Goal: Task Accomplishment & Management: Manage account settings

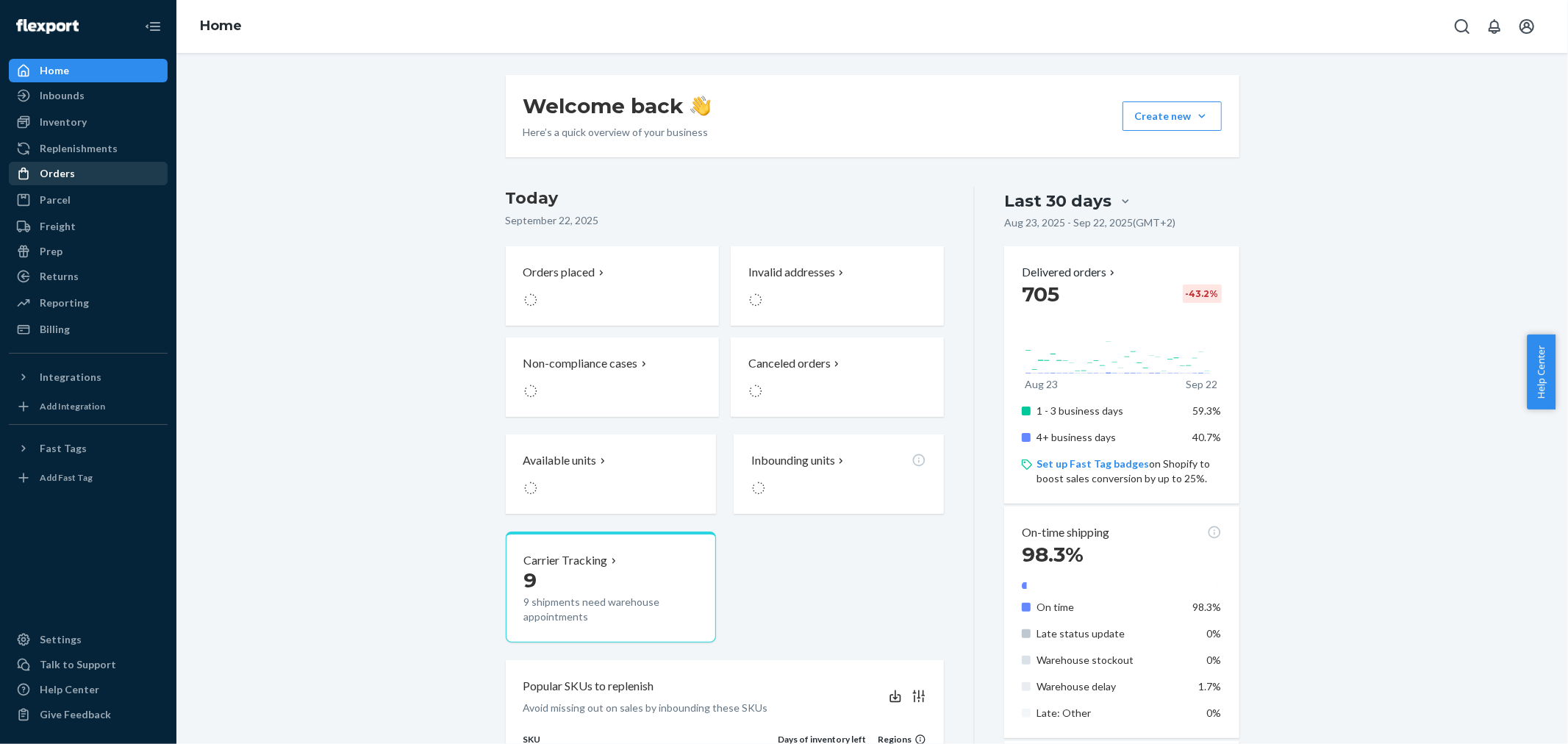
click at [117, 180] on div "Orders" at bounding box center [88, 174] width 156 height 21
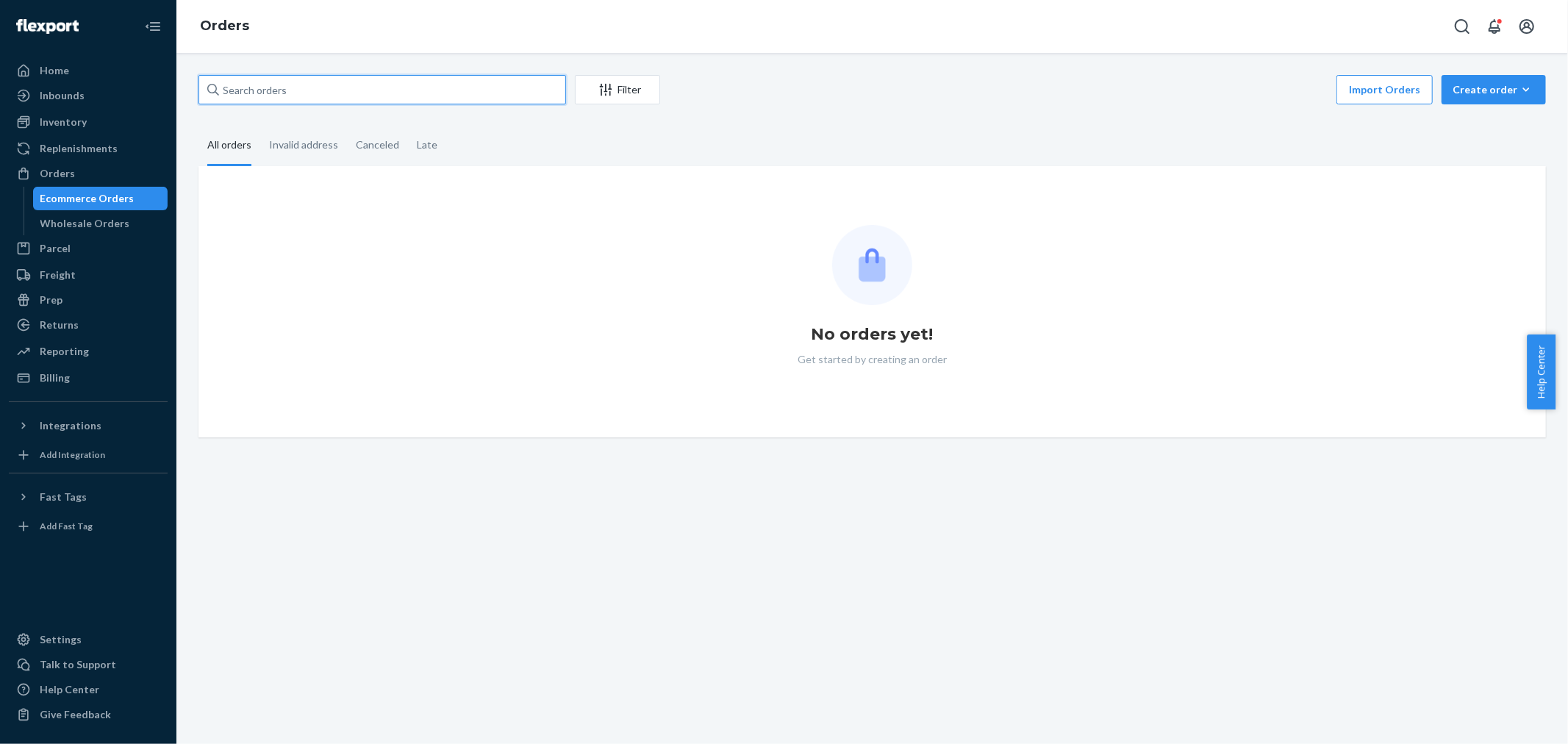
click at [304, 85] on input "text" at bounding box center [382, 90] width 367 height 30
paste input "681845"
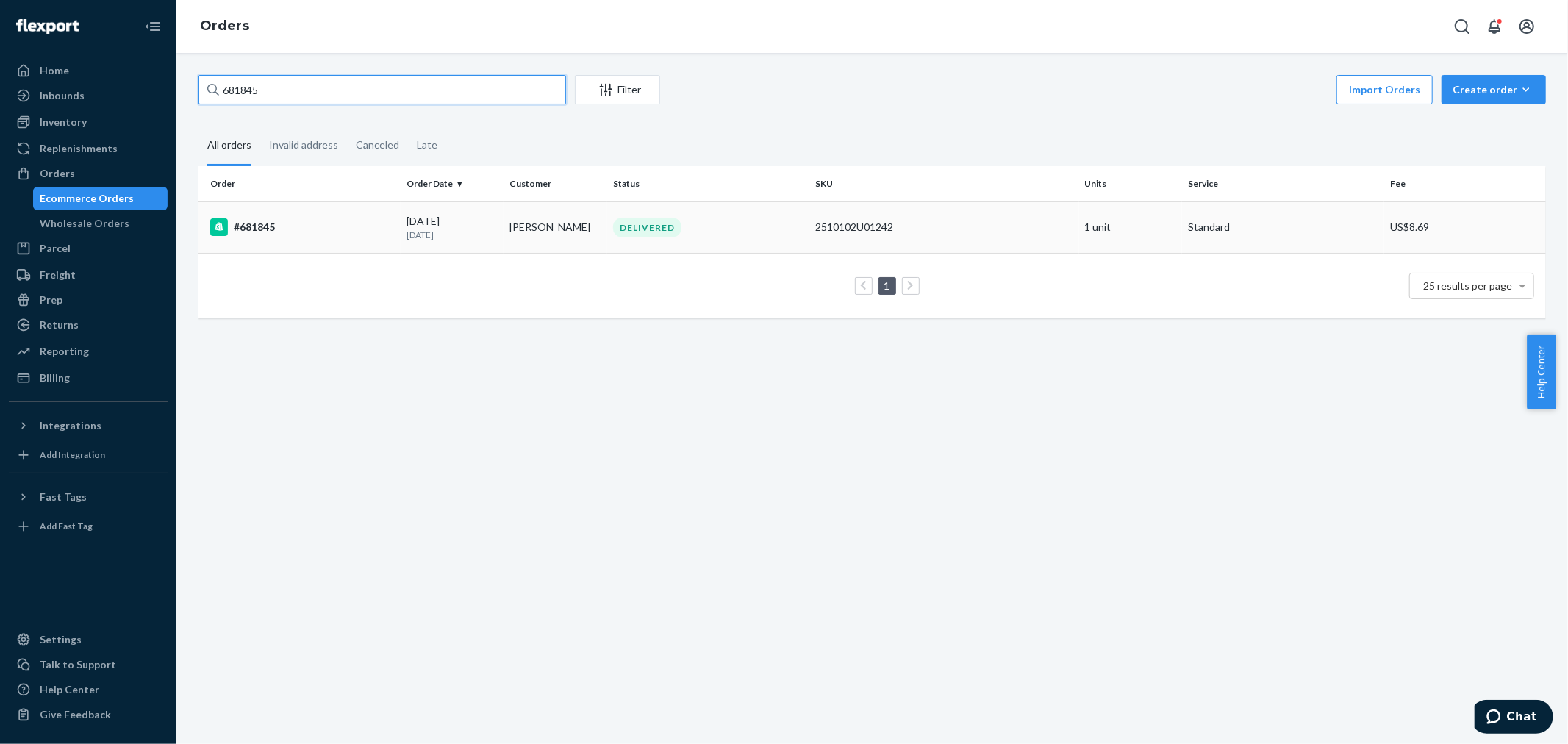
type input "681845"
click at [284, 229] on div "#681845" at bounding box center [302, 227] width 184 height 17
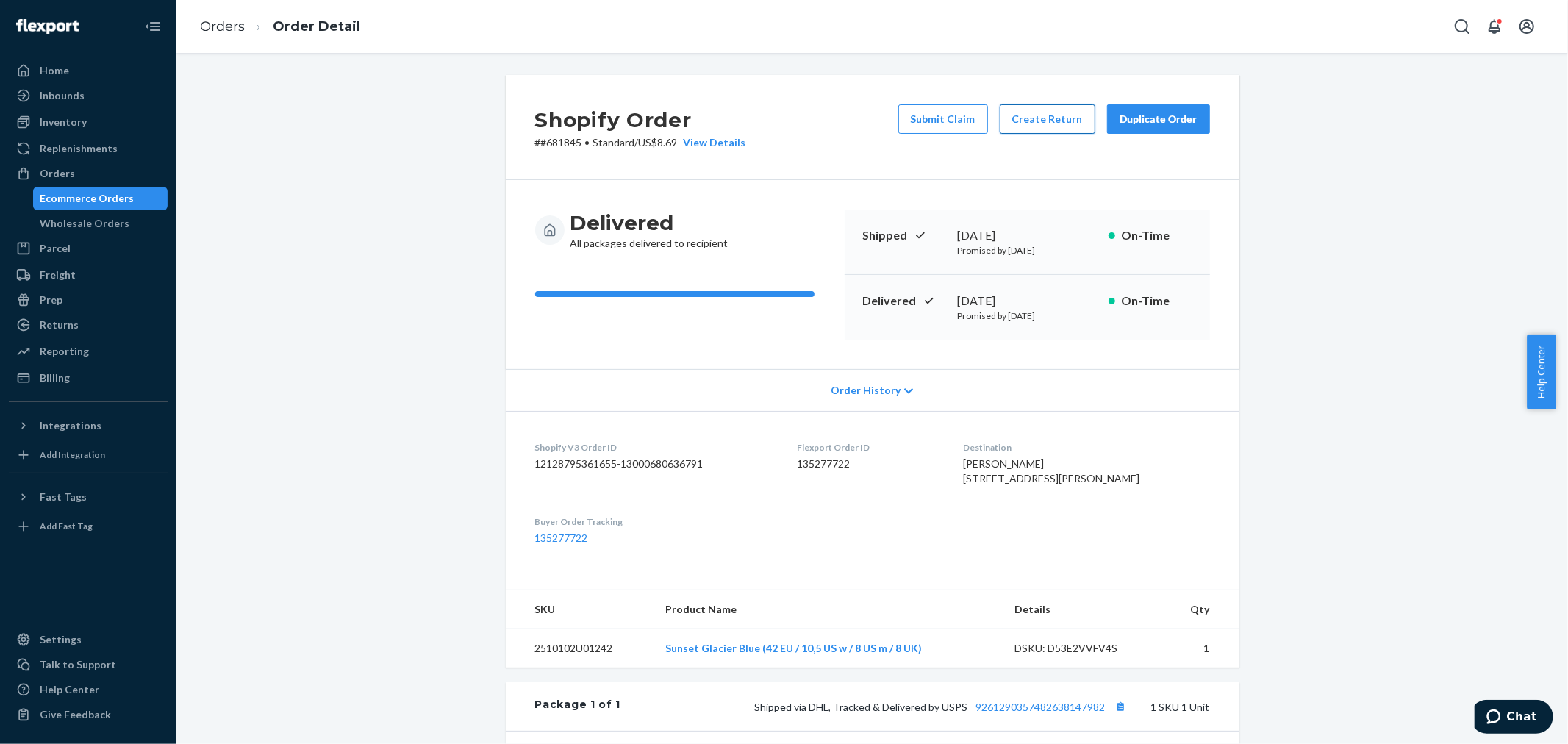
click at [1036, 122] on button "Create Return" at bounding box center [1048, 118] width 95 height 30
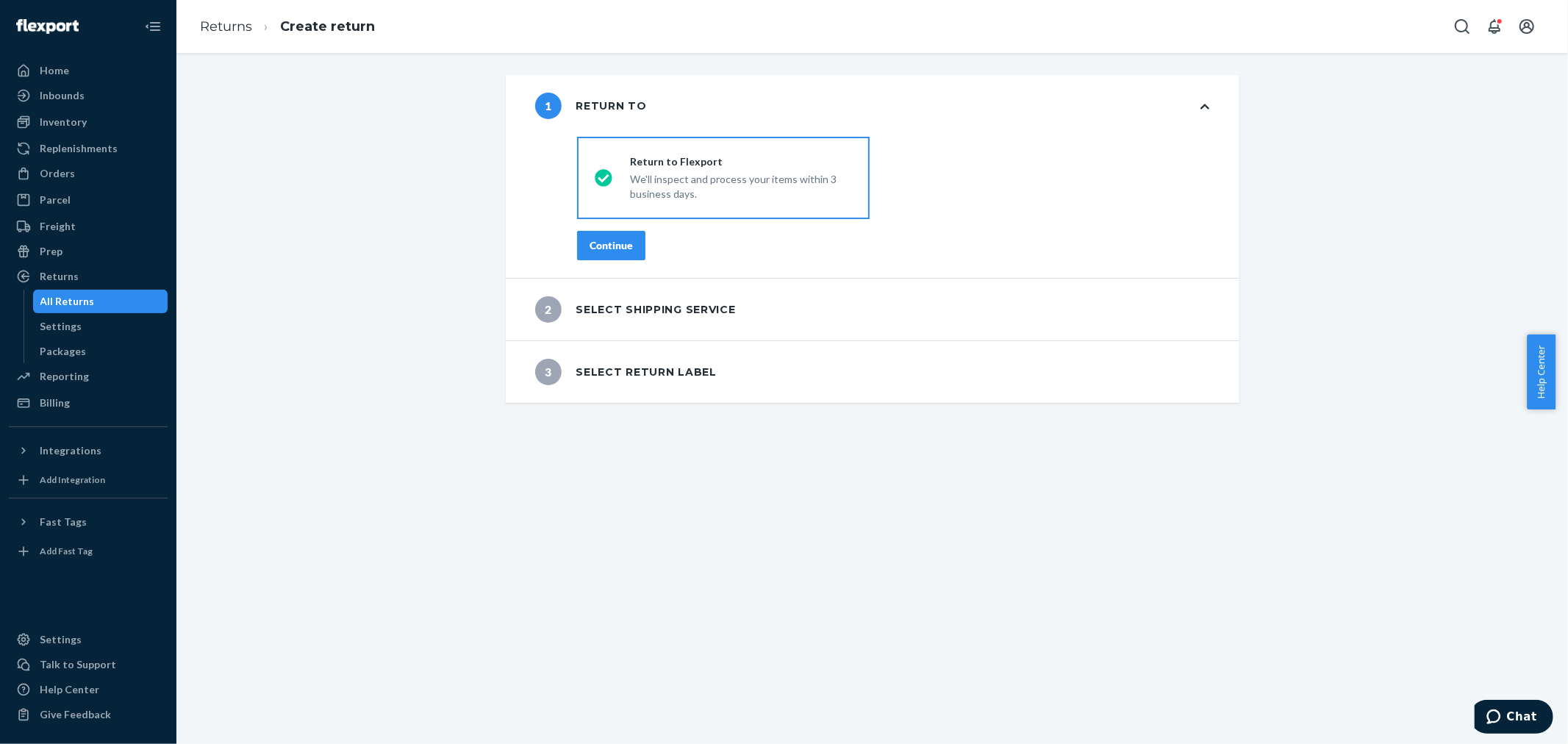
click at [620, 236] on button "Continue" at bounding box center [612, 245] width 69 height 30
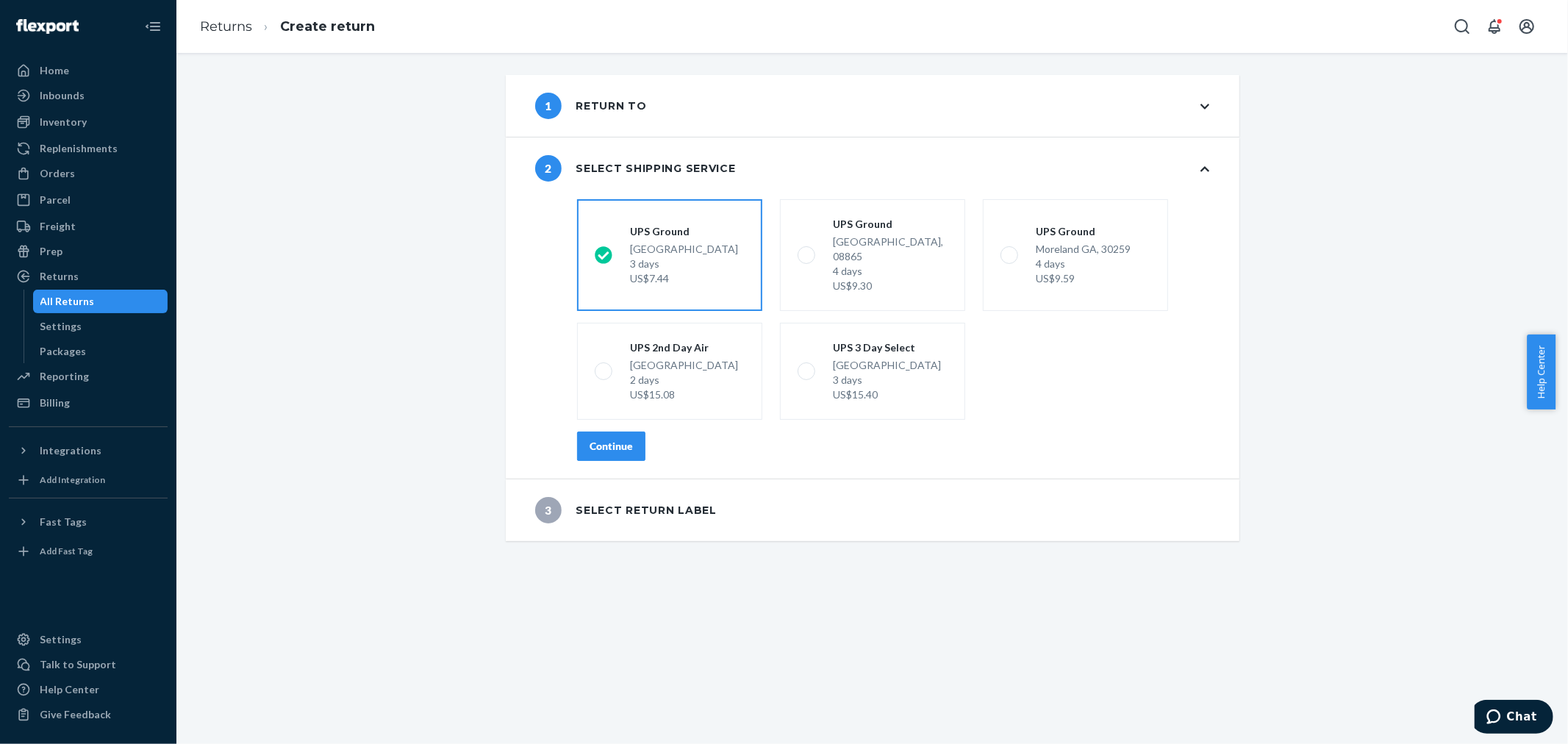
click at [590, 439] on div "Continue" at bounding box center [611, 445] width 43 height 14
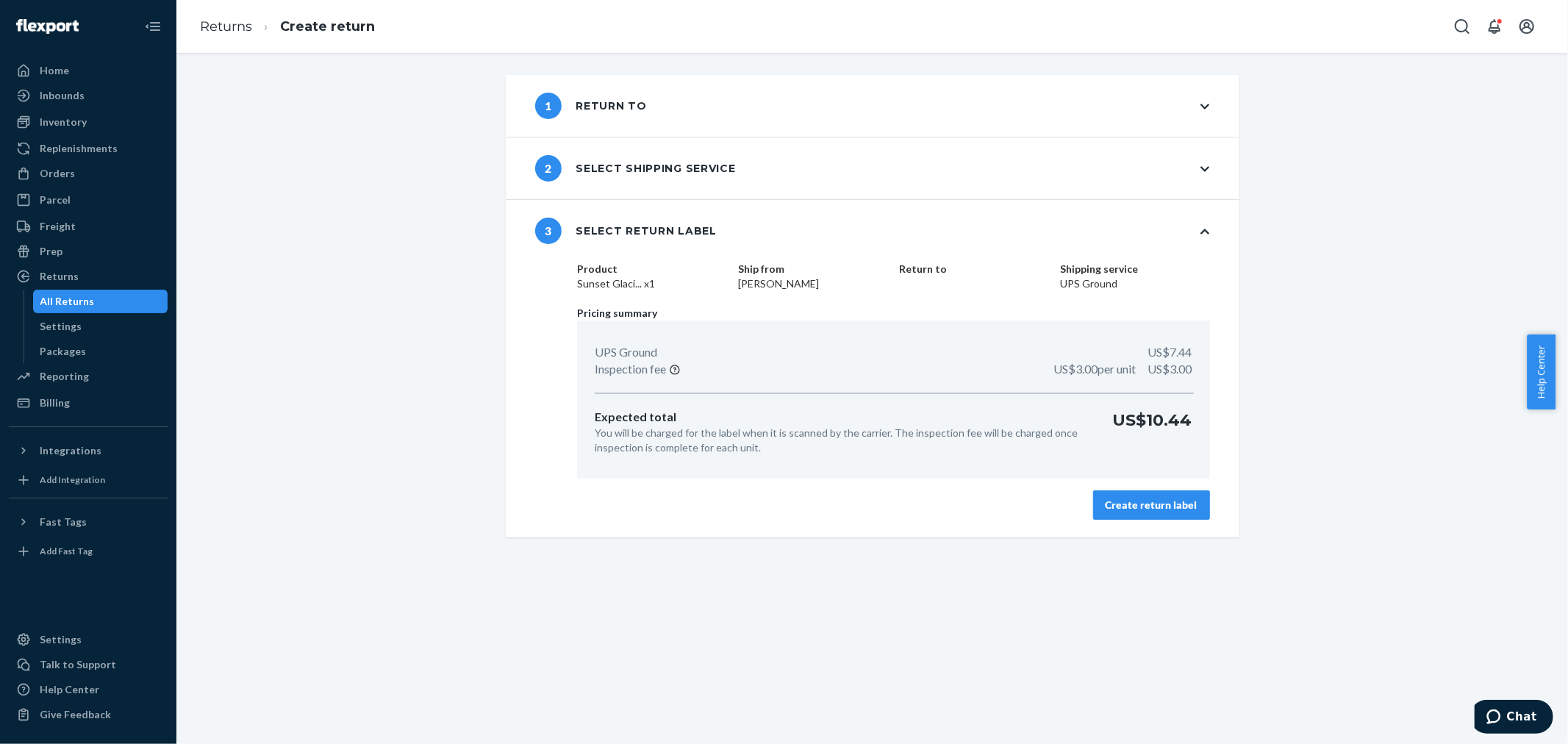
click at [1167, 503] on div "Create return label" at bounding box center [1152, 505] width 92 height 14
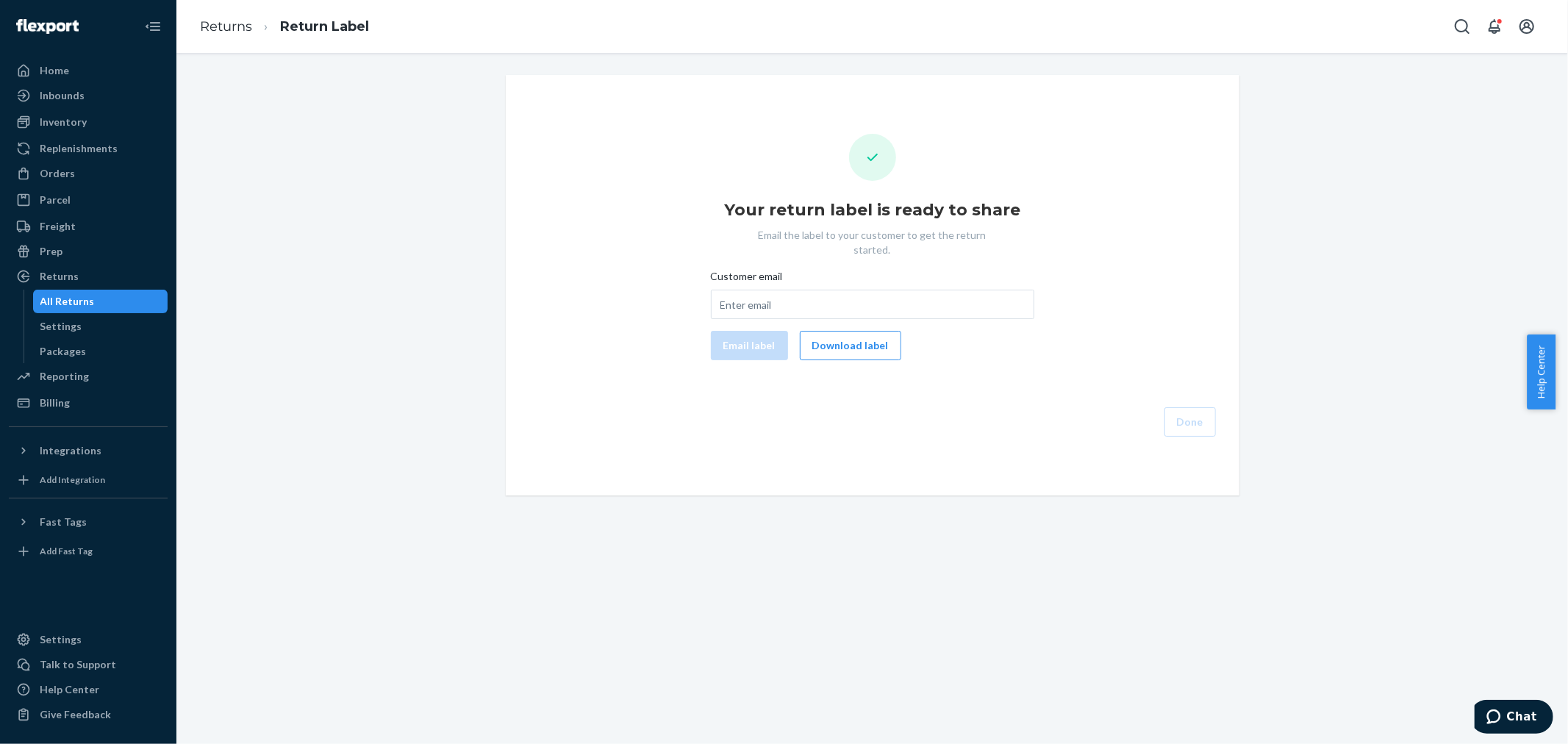
click at [824, 356] on div "Your return label is ready to share Email the label to your customer to get the…" at bounding box center [872, 284] width 710 height 302
click at [822, 338] on button "Download label" at bounding box center [850, 345] width 101 height 30
